Goal: Task Accomplishment & Management: Use online tool/utility

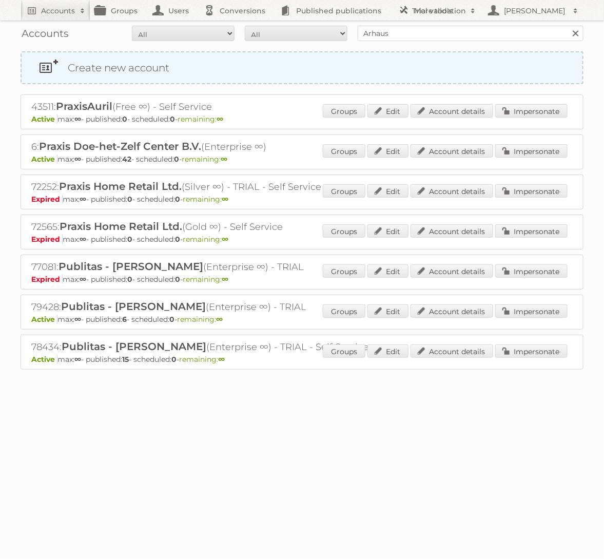
type input "Arhaus"
click at [567, 26] on input "Search" at bounding box center [574, 33] width 15 height 15
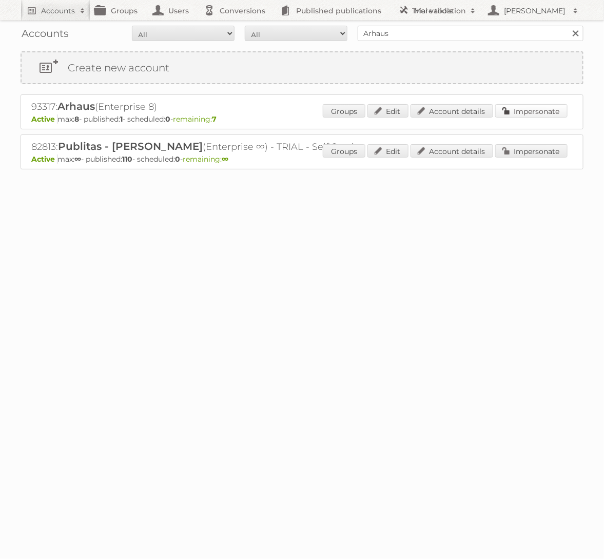
click at [534, 114] on link "Impersonate" at bounding box center [531, 110] width 72 height 13
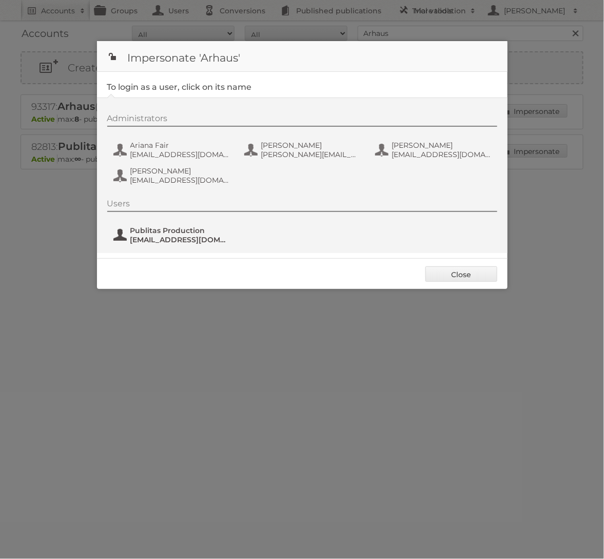
click at [184, 233] on span "Publitas Production" at bounding box center [179, 230] width 99 height 9
